Goal: Task Accomplishment & Management: Manage account settings

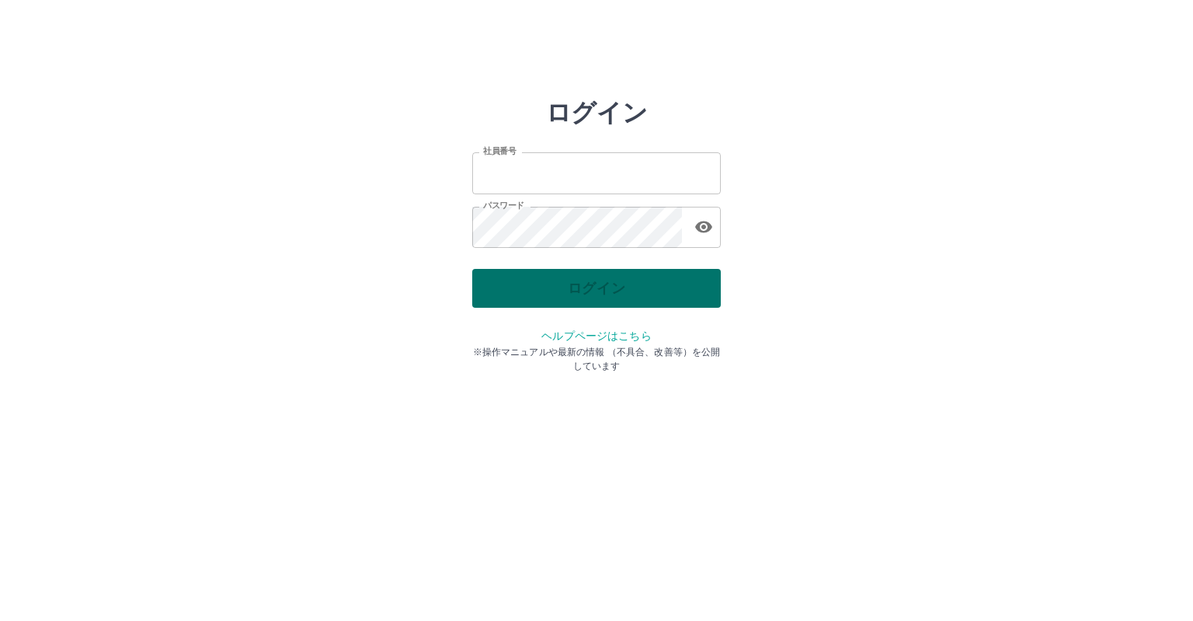
type input "*******"
click at [559, 277] on div "ログイン" at bounding box center [596, 288] width 249 height 39
click at [561, 289] on button "ログイン" at bounding box center [596, 288] width 249 height 39
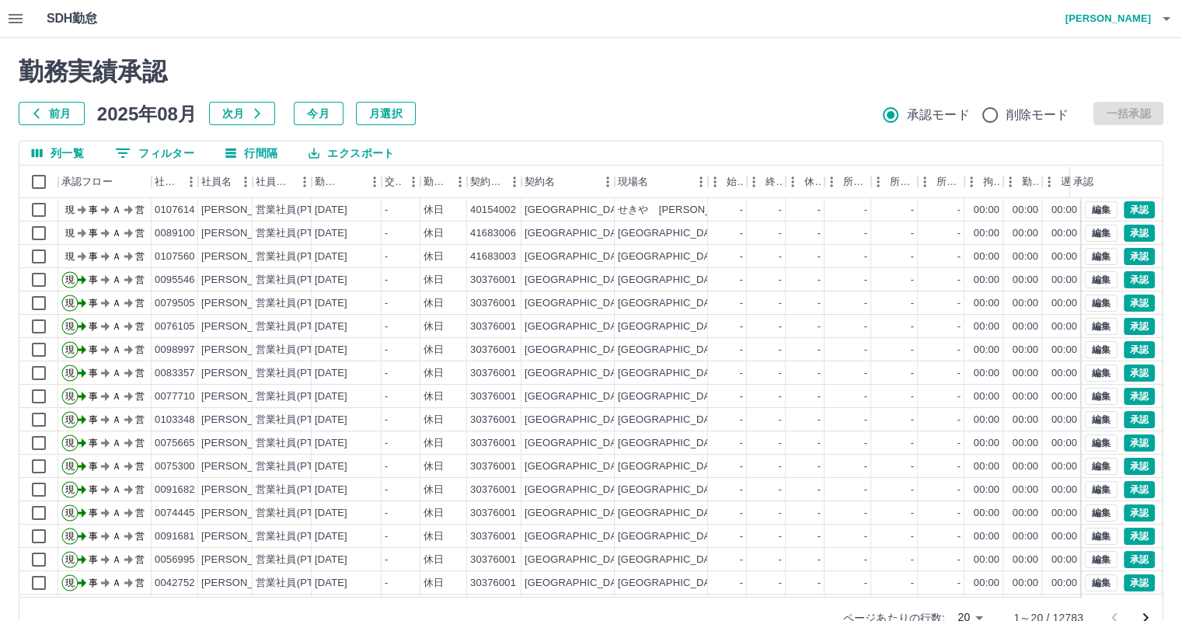
click at [12, 19] on icon "button" at bounding box center [16, 18] width 14 height 9
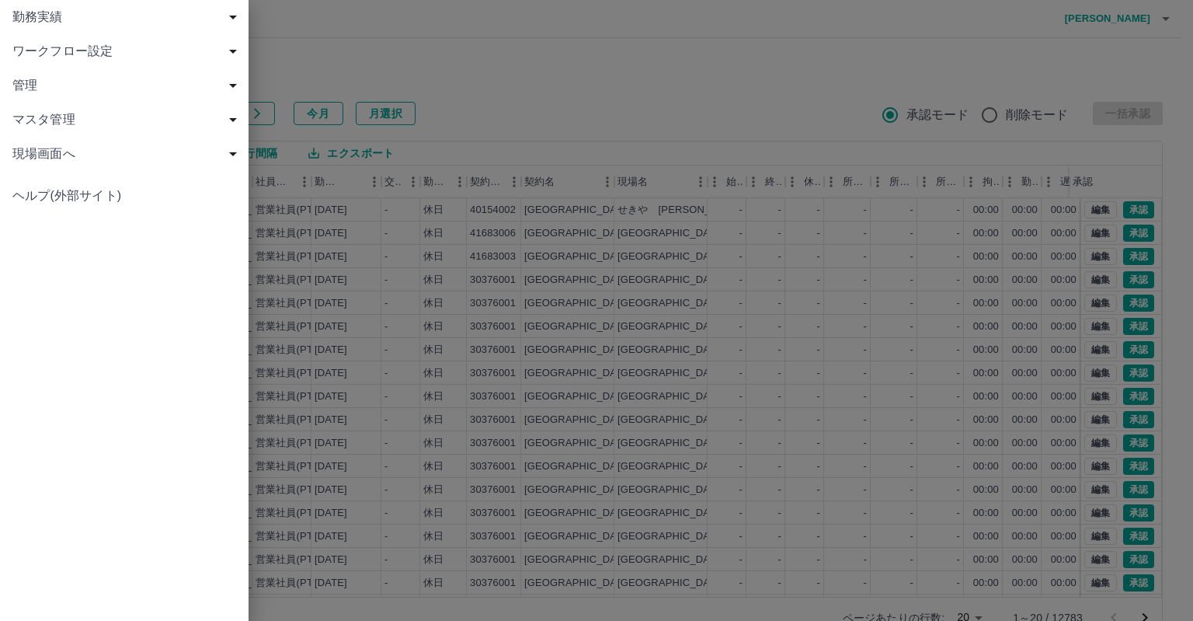
click at [107, 148] on span "現場画面へ" at bounding box center [127, 153] width 230 height 19
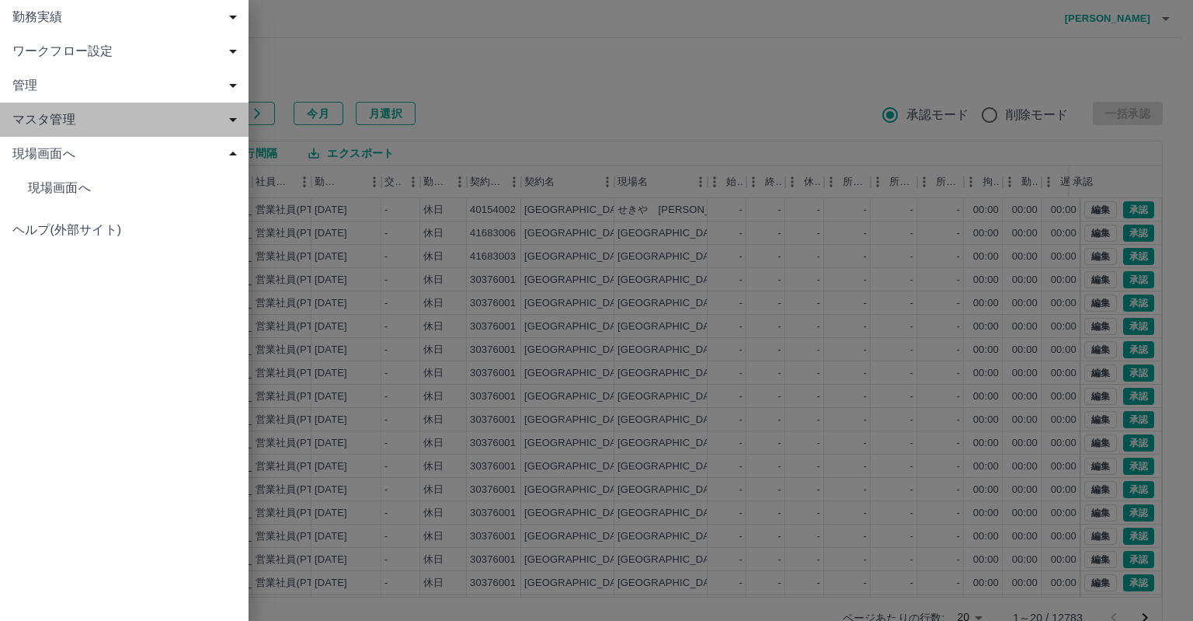
click at [90, 127] on span "マスタ管理" at bounding box center [127, 119] width 230 height 19
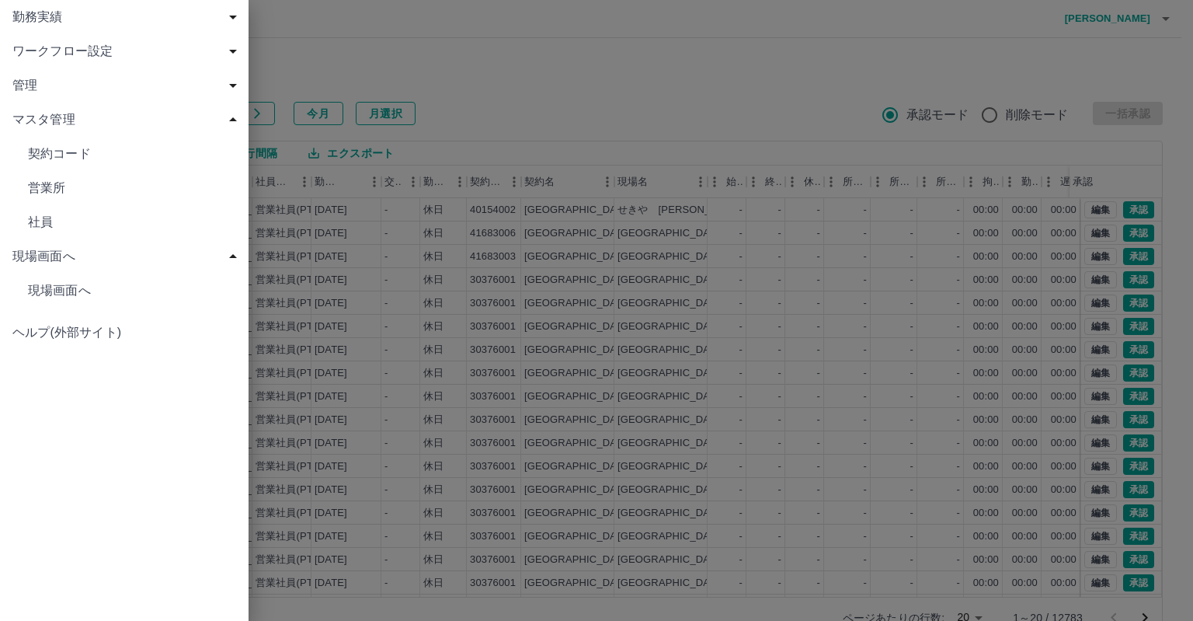
click at [81, 217] on span "社員" at bounding box center [132, 222] width 208 height 19
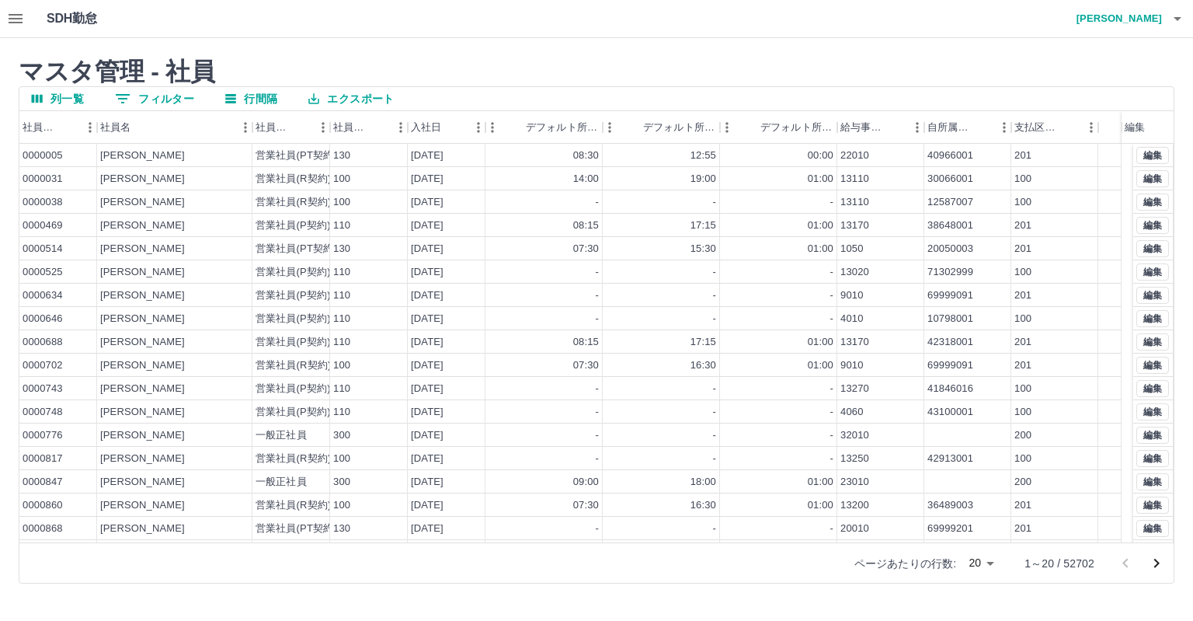
click at [179, 98] on button "0 フィルター" at bounding box center [155, 98] width 104 height 23
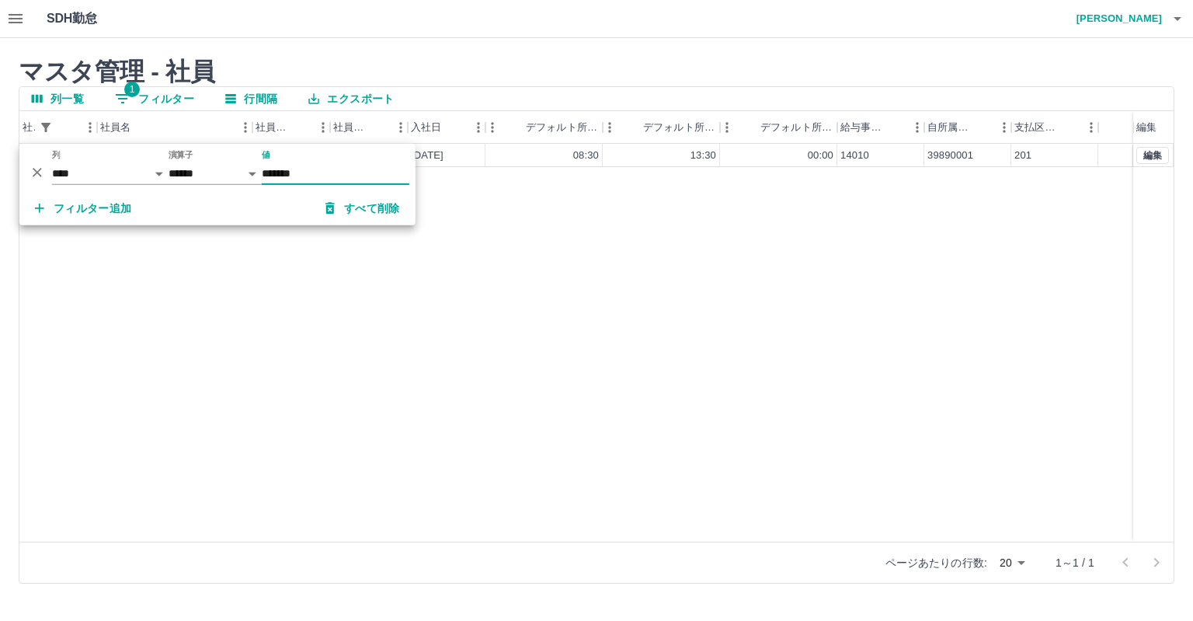
type input "*******"
click at [700, 287] on div "0085679 [PERSON_NAME] 営業社員(PT契約) 130 [DATE] 08:30 13:30 00:00 14010 39890001 20…" at bounding box center [596, 343] width 1154 height 398
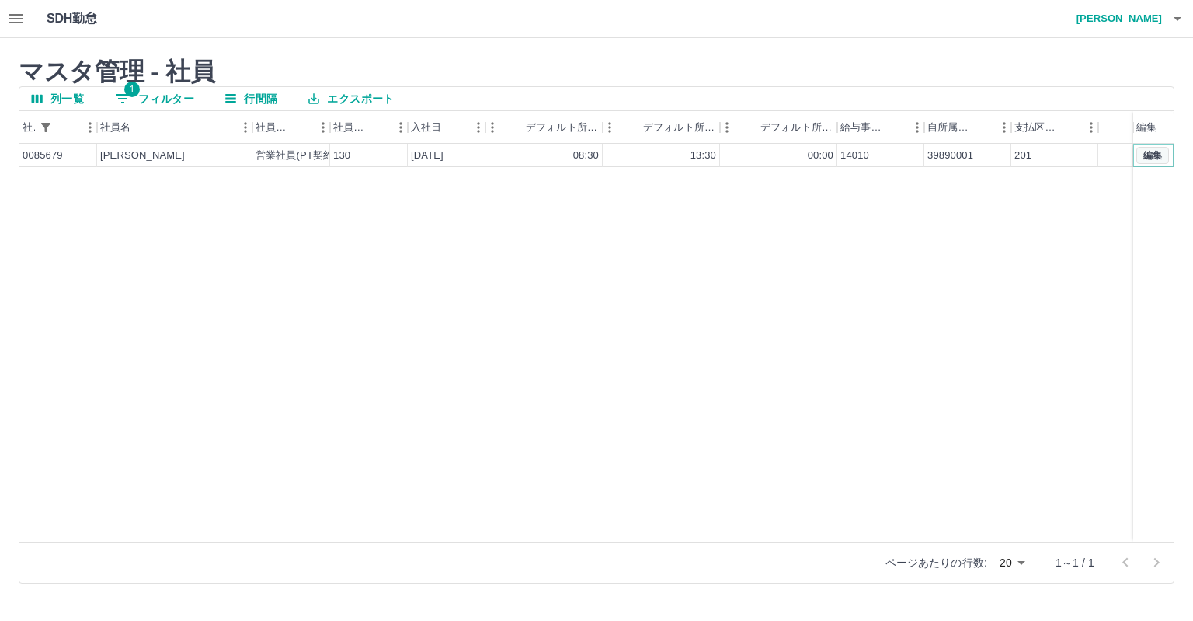
click at [1152, 151] on button "編集" at bounding box center [1153, 155] width 33 height 17
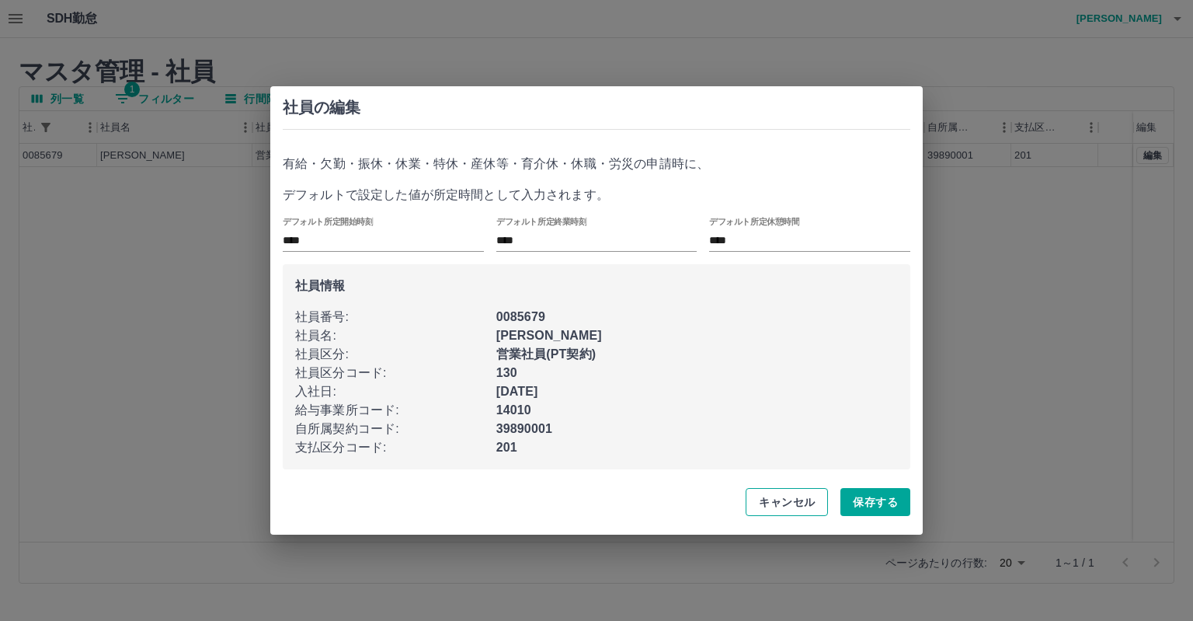
click at [792, 498] on button "キャンセル" at bounding box center [787, 502] width 82 height 28
